Goal: Find contact information: Find contact information

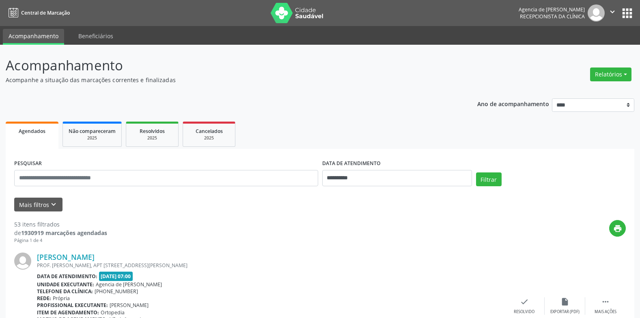
scroll to position [16, 0]
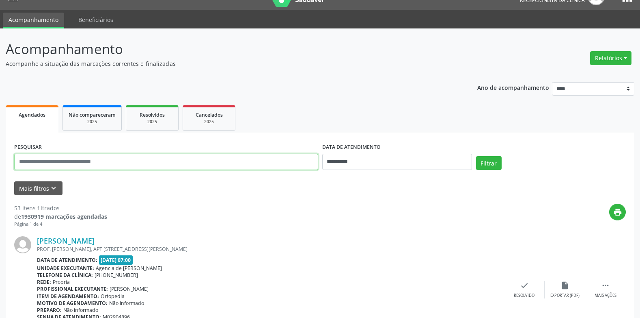
click at [130, 153] on input "text" at bounding box center [166, 161] width 304 height 16
type input "**********"
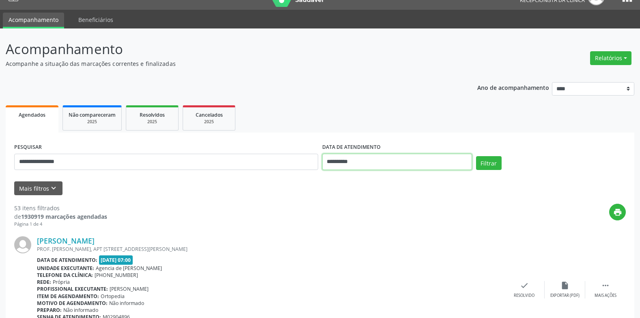
click at [355, 163] on input "**********" at bounding box center [397, 161] width 150 height 16
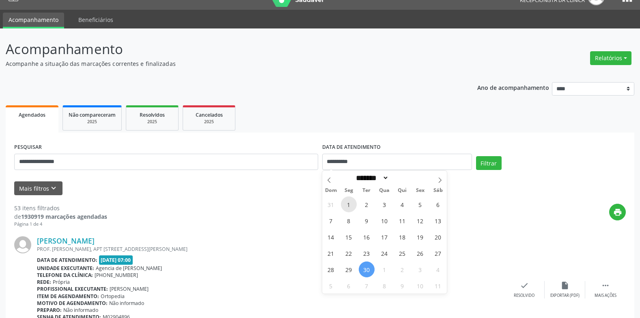
click at [348, 201] on span "1" at bounding box center [349, 204] width 16 height 16
type input "**********"
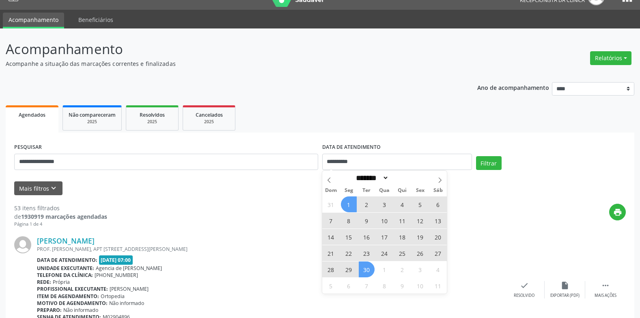
click at [369, 272] on span "30" at bounding box center [367, 269] width 16 height 16
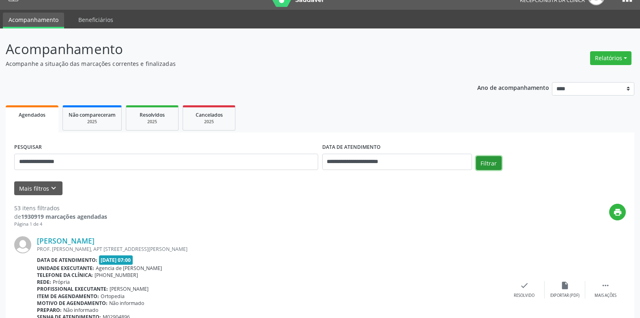
click at [494, 165] on button "Filtrar" at bounding box center [489, 163] width 26 height 14
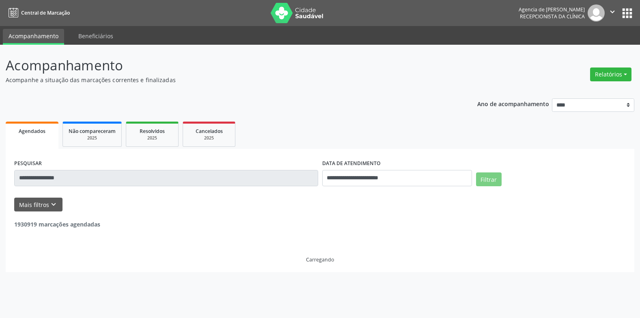
scroll to position [0, 0]
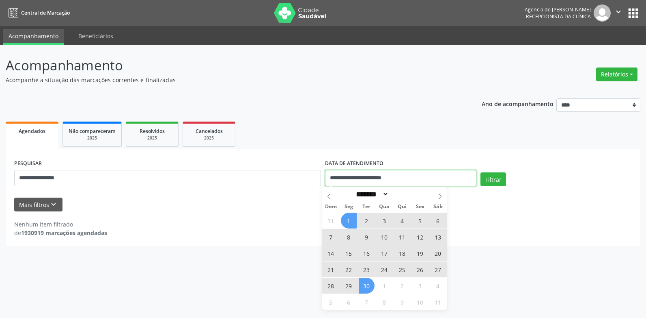
click at [437, 179] on input "**********" at bounding box center [400, 178] width 151 height 16
click at [324, 192] on span at bounding box center [329, 194] width 14 height 14
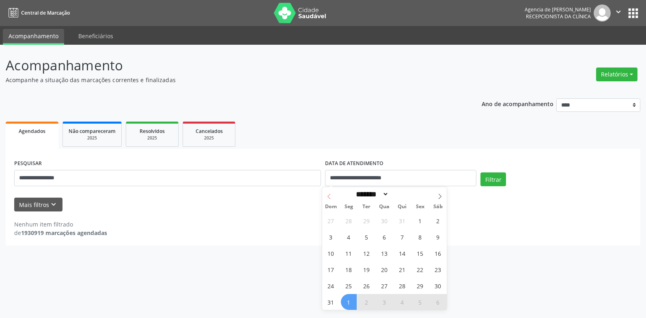
click at [326, 192] on span at bounding box center [329, 194] width 14 height 14
select select "*"
drag, startPoint x: 326, startPoint y: 192, endPoint x: 347, endPoint y: 220, distance: 35.7
click at [347, 220] on span "2" at bounding box center [349, 220] width 16 height 16
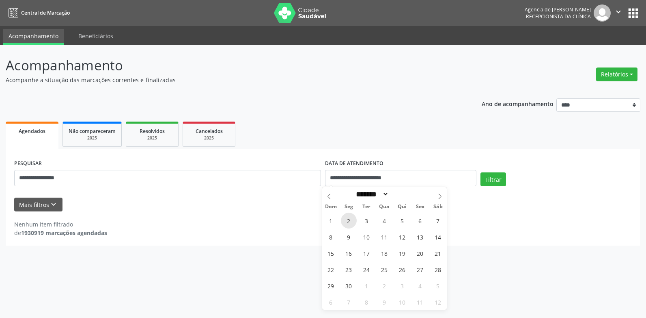
type input "**********"
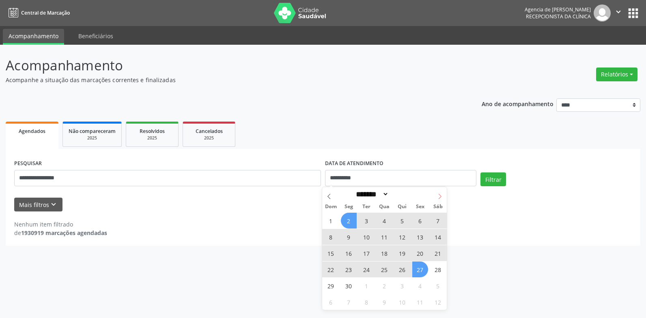
click at [439, 194] on icon at bounding box center [440, 196] width 6 height 6
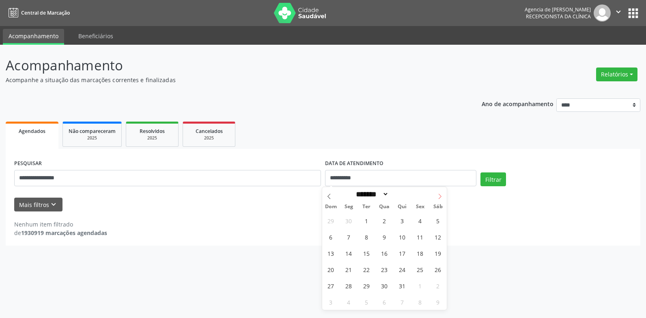
click at [439, 194] on icon at bounding box center [440, 196] width 6 height 6
click at [441, 197] on icon at bounding box center [440, 196] width 6 height 6
click at [440, 197] on icon at bounding box center [440, 196] width 6 height 6
select select "*"
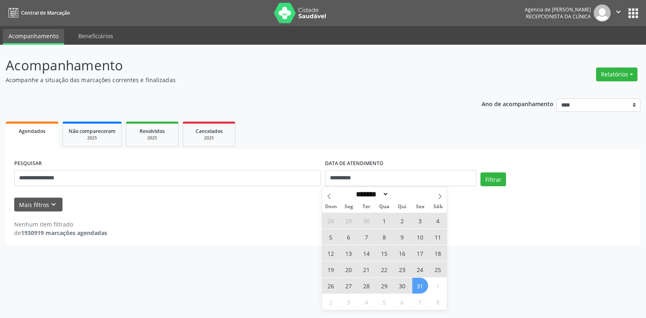
click at [427, 284] on span "31" at bounding box center [421, 285] width 16 height 16
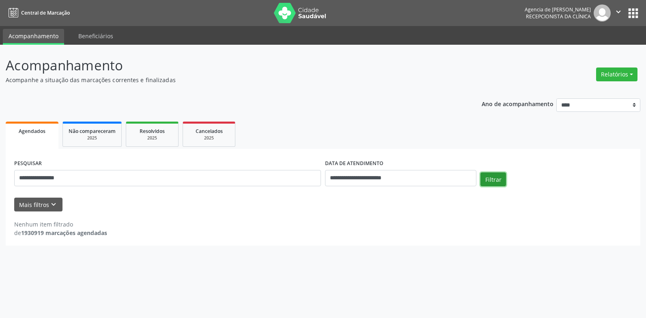
click at [489, 176] on button "Filtrar" at bounding box center [494, 179] width 26 height 14
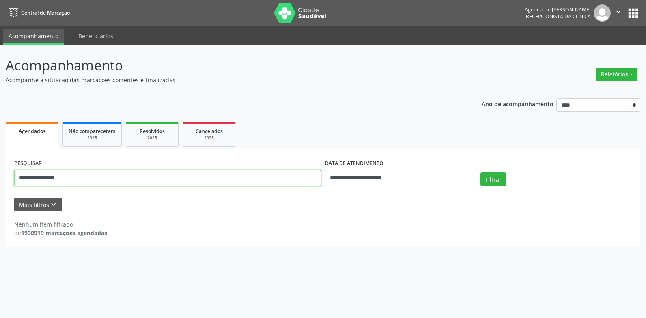
click at [80, 179] on input "**********" at bounding box center [167, 178] width 307 height 16
click at [481, 172] on button "Filtrar" at bounding box center [494, 179] width 26 height 14
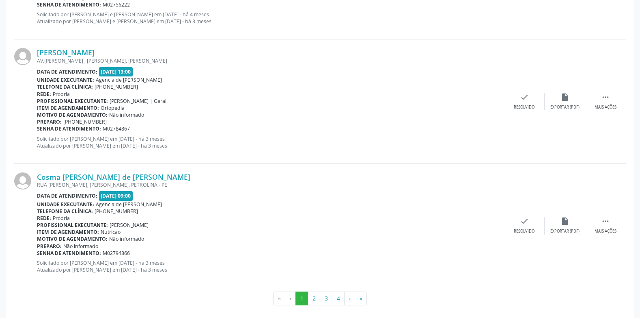
scroll to position [1824, 0]
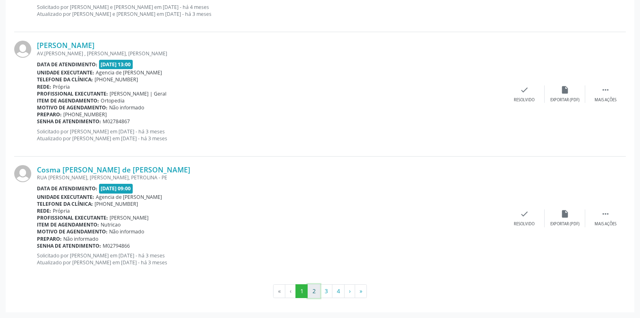
click at [310, 287] on button "2" at bounding box center [314, 291] width 13 height 14
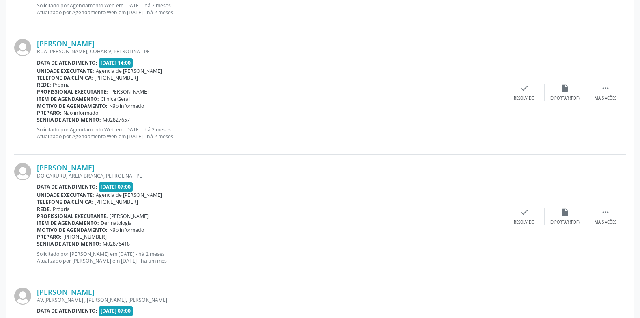
scroll to position [1705, 0]
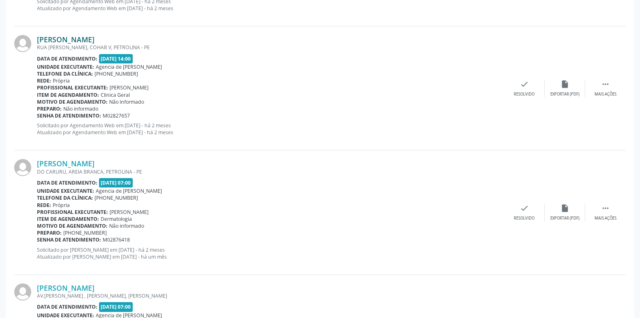
click at [76, 37] on link "[PERSON_NAME]" at bounding box center [66, 39] width 58 height 9
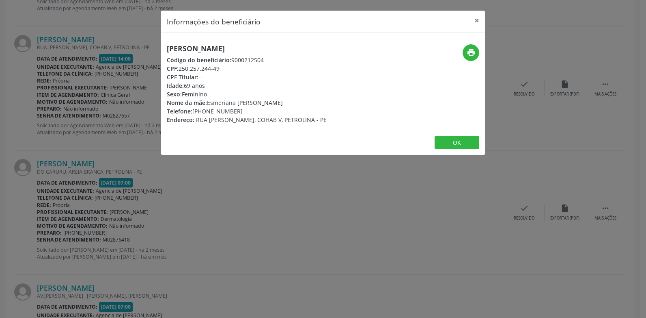
drag, startPoint x: 236, startPoint y: 109, endPoint x: 194, endPoint y: 110, distance: 42.2
click at [194, 110] on div "Telefone: [PHONE_NUMBER]" at bounding box center [247, 111] width 160 height 9
drag, startPoint x: 194, startPoint y: 110, endPoint x: 199, endPoint y: 110, distance: 5.3
copy div "[PHONE_NUMBER]"
click at [239, 82] on div "Idade: 69 anos" at bounding box center [247, 85] width 160 height 9
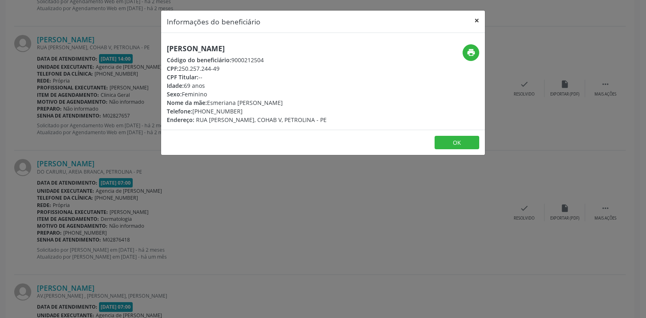
click at [478, 21] on button "×" at bounding box center [477, 21] width 16 height 20
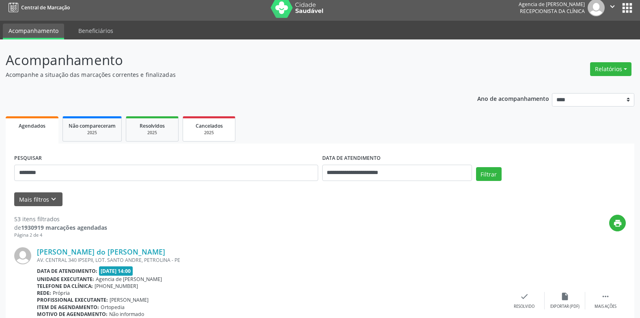
scroll to position [0, 0]
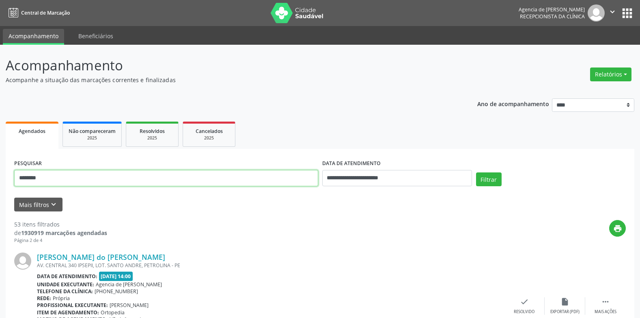
click at [208, 176] on input "*******" at bounding box center [166, 178] width 304 height 16
type input "*"
type input "**********"
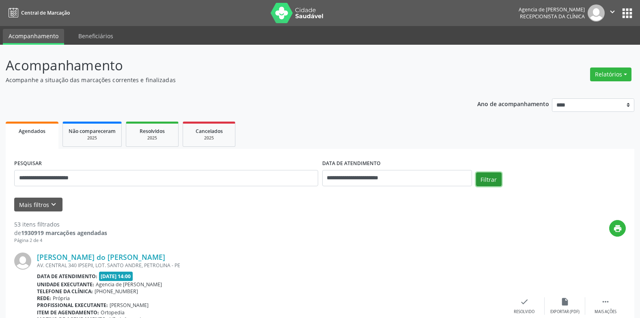
click at [489, 179] on button "Filtrar" at bounding box center [489, 179] width 26 height 14
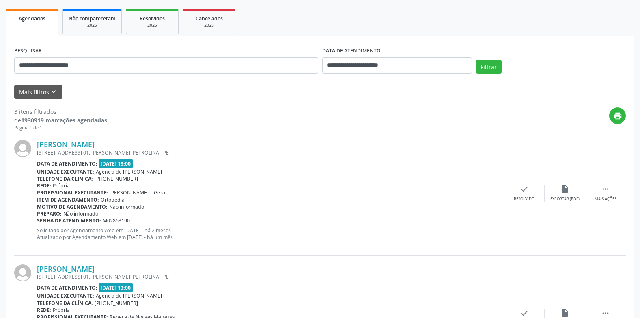
scroll to position [122, 0]
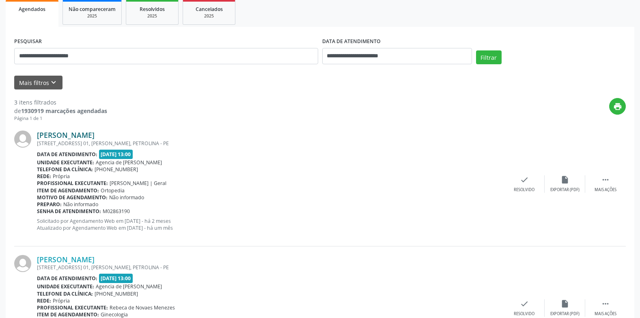
click at [95, 134] on link "[PERSON_NAME]" at bounding box center [66, 134] width 58 height 9
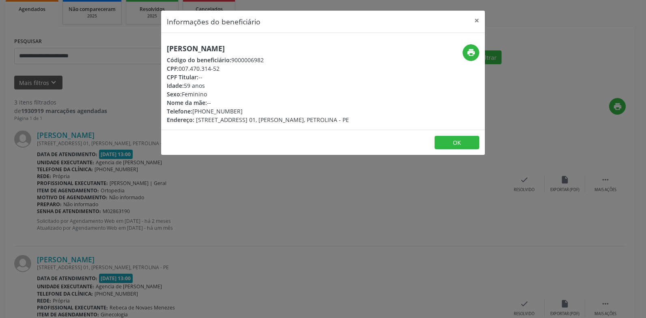
drag, startPoint x: 235, startPoint y: 111, endPoint x: 194, endPoint y: 111, distance: 41.4
click at [194, 111] on div "Telefone: [PHONE_NUMBER]" at bounding box center [258, 111] width 182 height 9
copy div "[PHONE_NUMBER]"
click at [300, 97] on div "Sexo: [GEOGRAPHIC_DATA]" at bounding box center [258, 94] width 182 height 9
click at [476, 22] on button "×" at bounding box center [477, 21] width 16 height 20
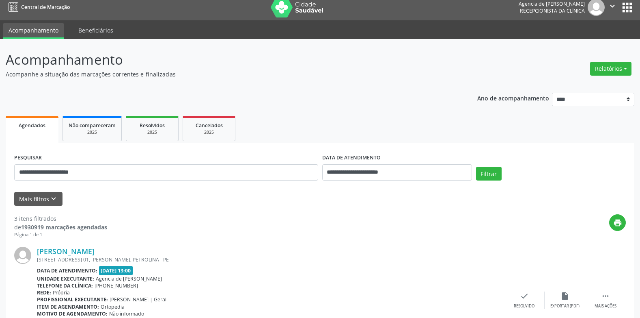
scroll to position [0, 0]
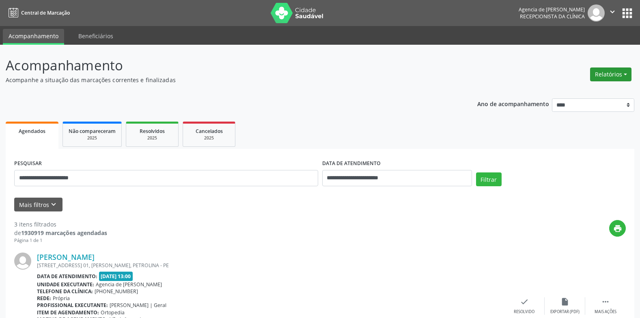
click at [612, 75] on button "Relatórios" at bounding box center [610, 74] width 41 height 14
click at [581, 92] on link "Agendamentos" at bounding box center [588, 91] width 87 height 11
select select "*"
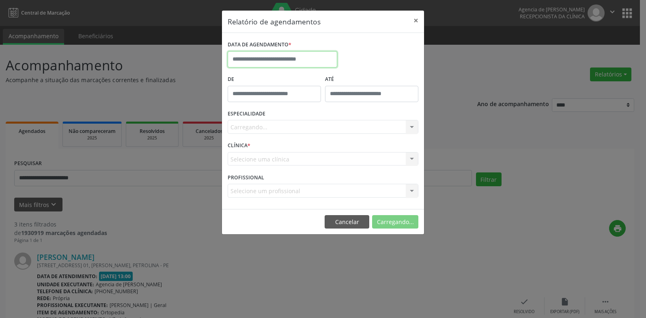
click at [289, 55] on input "text" at bounding box center [283, 59] width 110 height 16
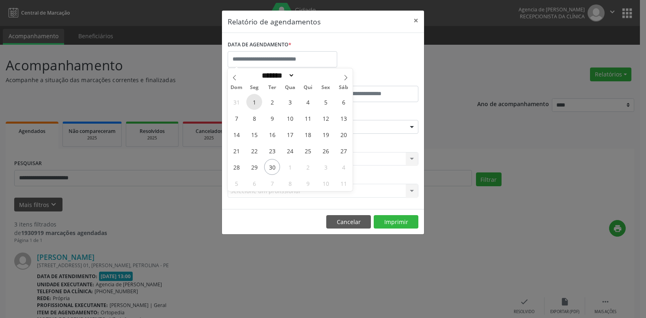
click at [254, 101] on span "1" at bounding box center [254, 102] width 16 height 16
type input "**********"
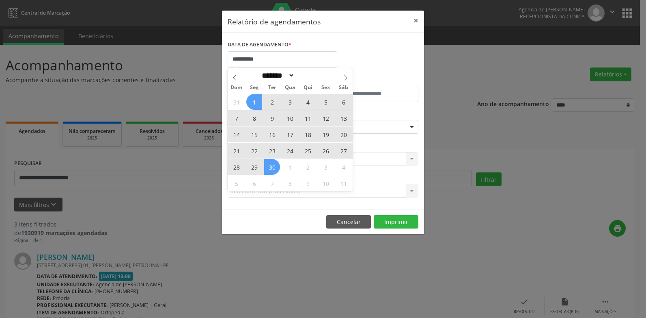
click at [273, 166] on span "30" at bounding box center [272, 167] width 16 height 16
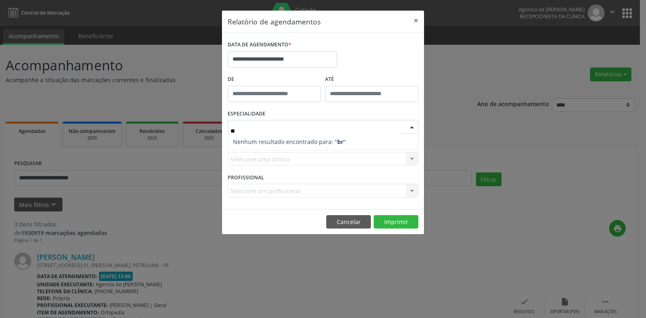
type input "*"
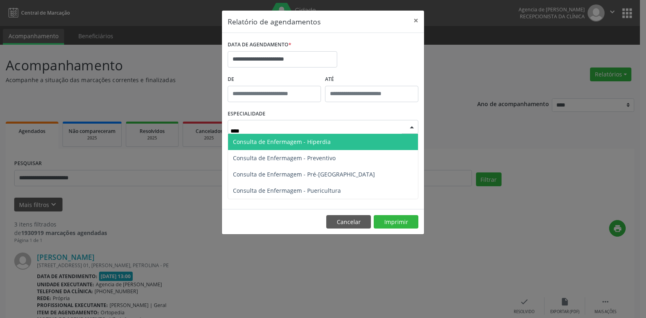
type input "*****"
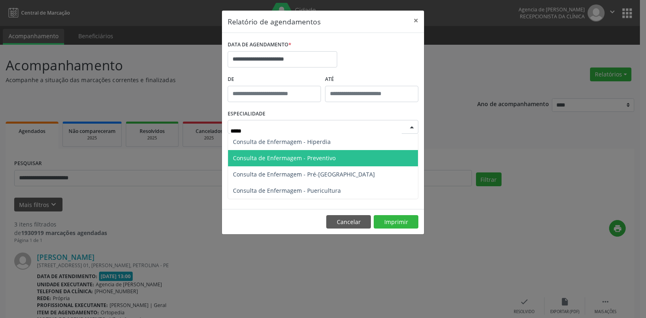
click at [291, 156] on span "Consulta de Enfermagem - Preventivo" at bounding box center [284, 158] width 103 height 8
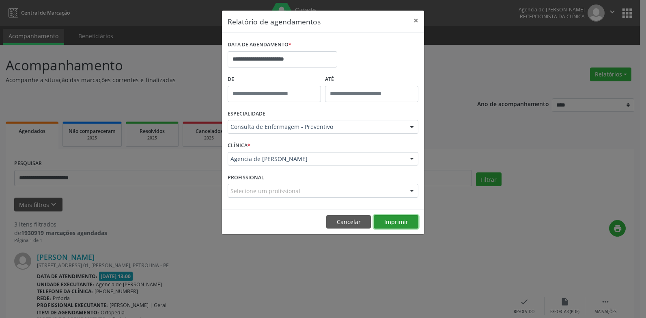
click at [398, 222] on button "Imprimir" at bounding box center [396, 222] width 45 height 14
click at [412, 21] on button "×" at bounding box center [416, 21] width 16 height 20
